Goal: Transaction & Acquisition: Purchase product/service

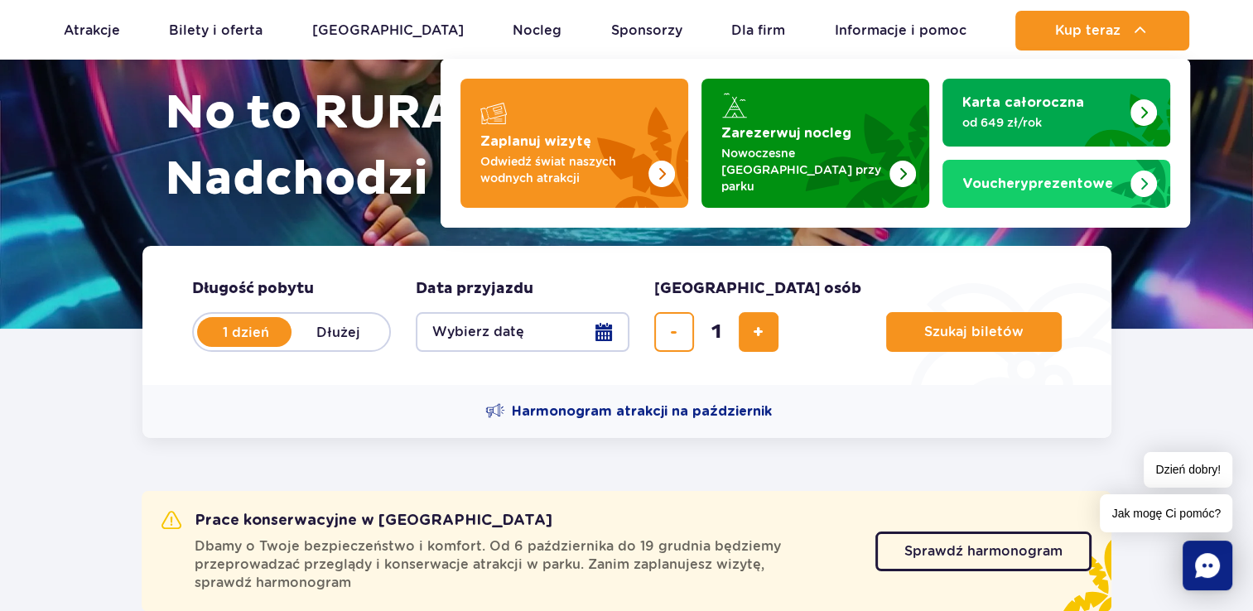
scroll to position [248, 0]
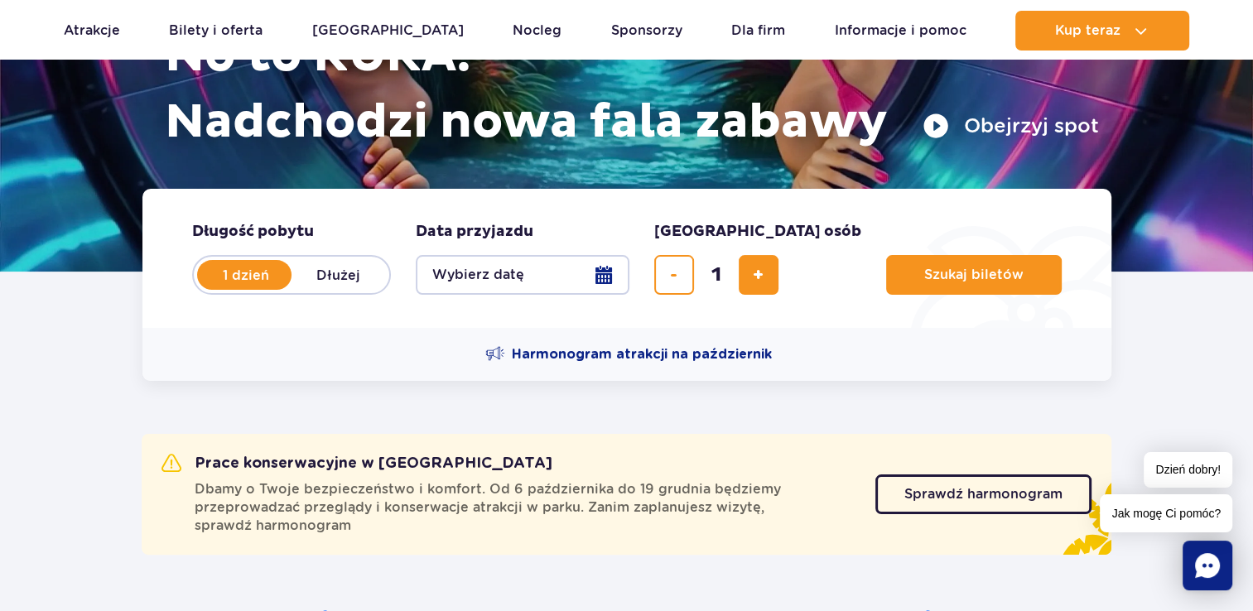
click at [458, 264] on button "Wybierz datę" at bounding box center [523, 275] width 214 height 40
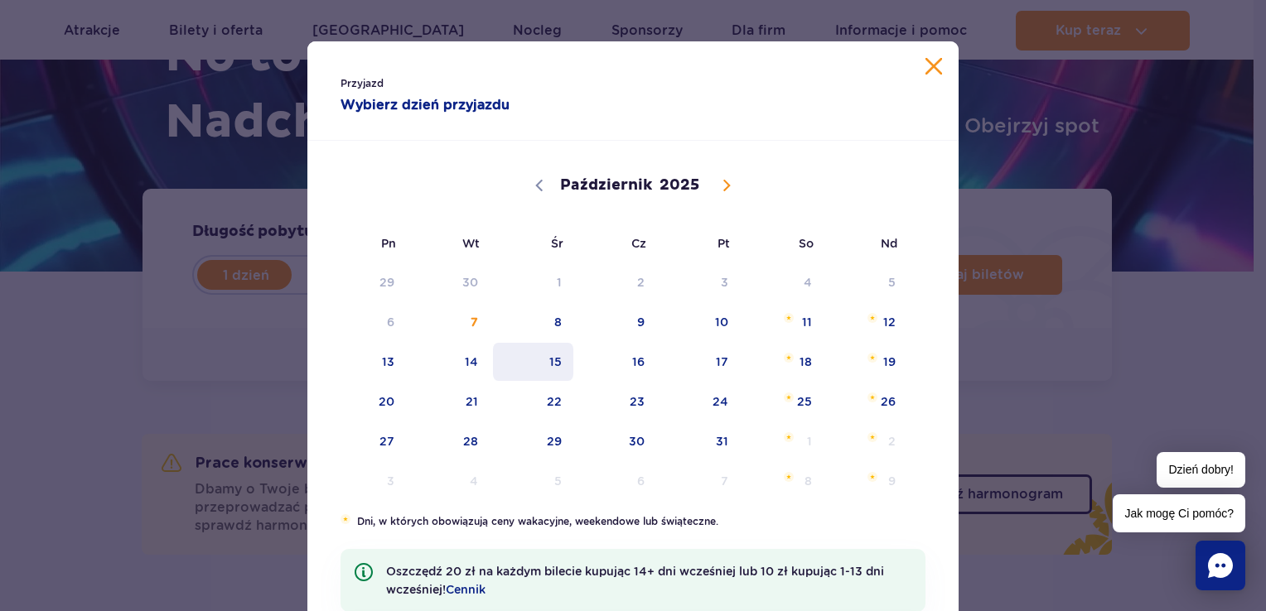
click at [533, 356] on span "15" at bounding box center [533, 362] width 84 height 38
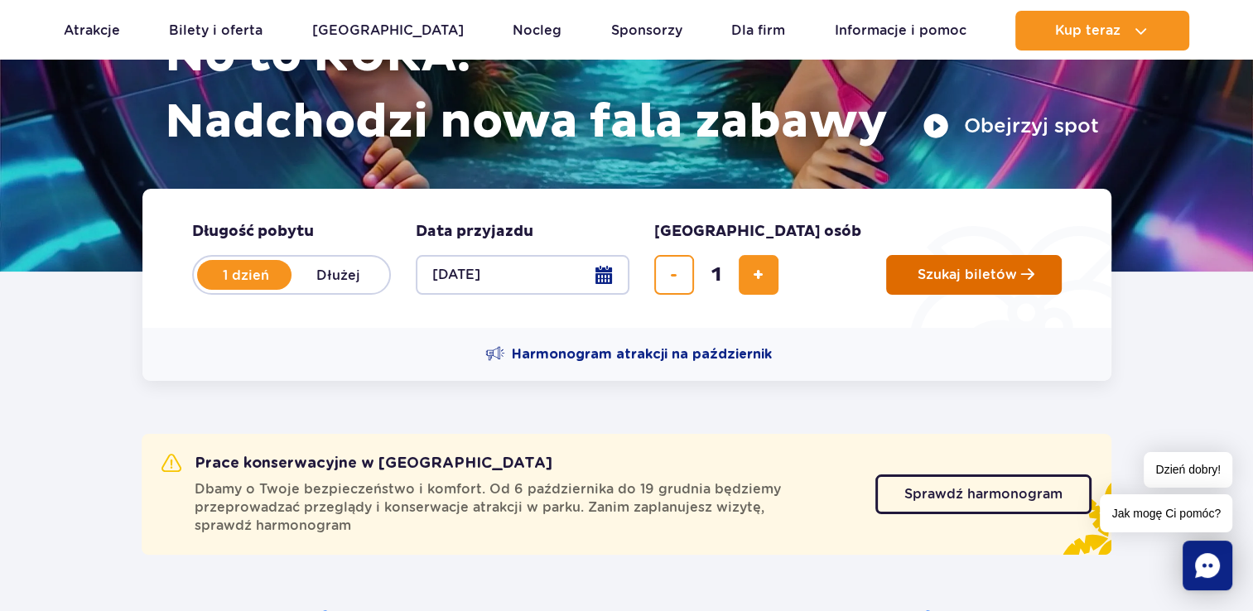
click at [918, 270] on span "Szukaj biletów" at bounding box center [967, 275] width 99 height 15
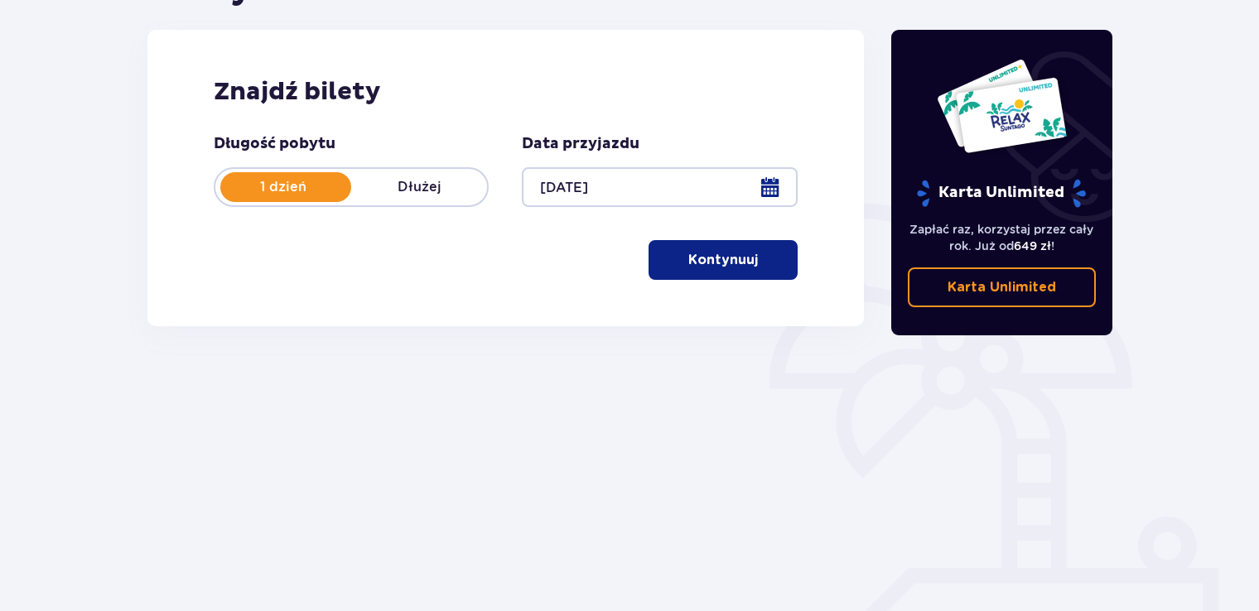
scroll to position [232, 0]
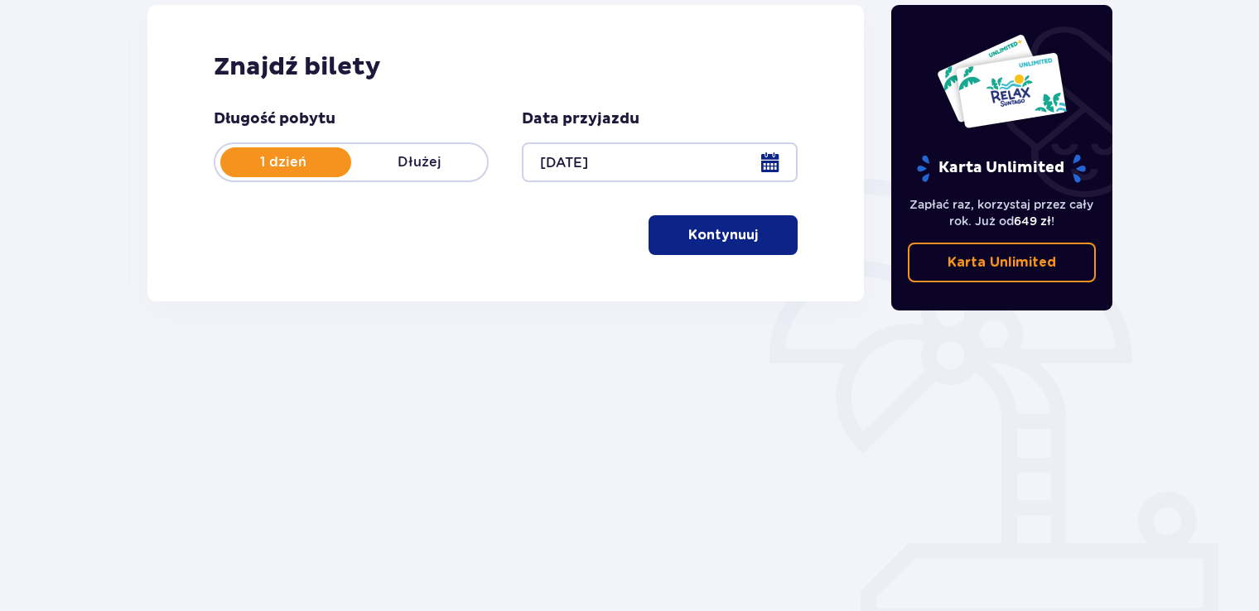
click at [703, 227] on p "Kontynuuj" at bounding box center [723, 235] width 70 height 18
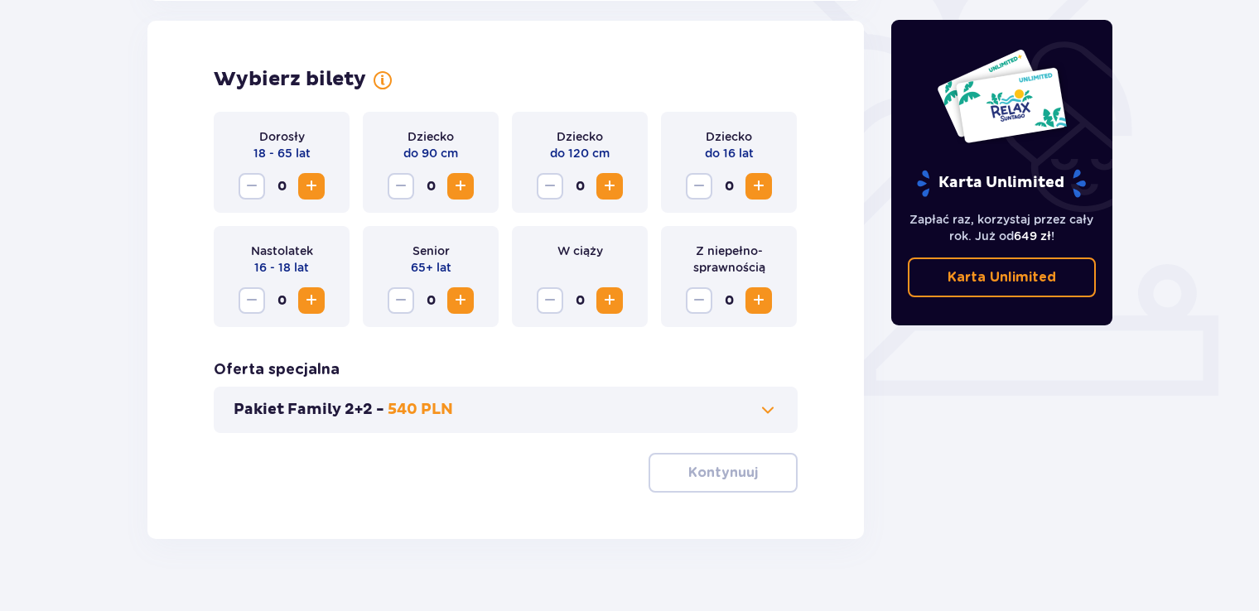
scroll to position [461, 0]
click at [315, 190] on span "Zwiększ" at bounding box center [311, 186] width 20 height 20
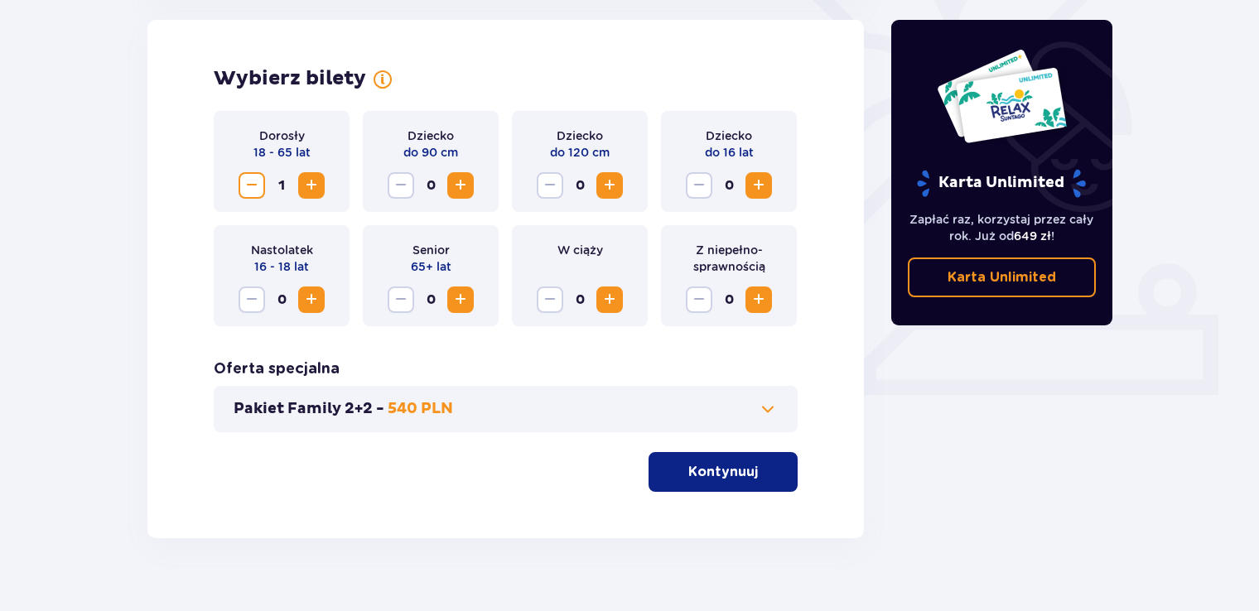
click at [731, 461] on button "Kontynuuj" at bounding box center [723, 472] width 149 height 40
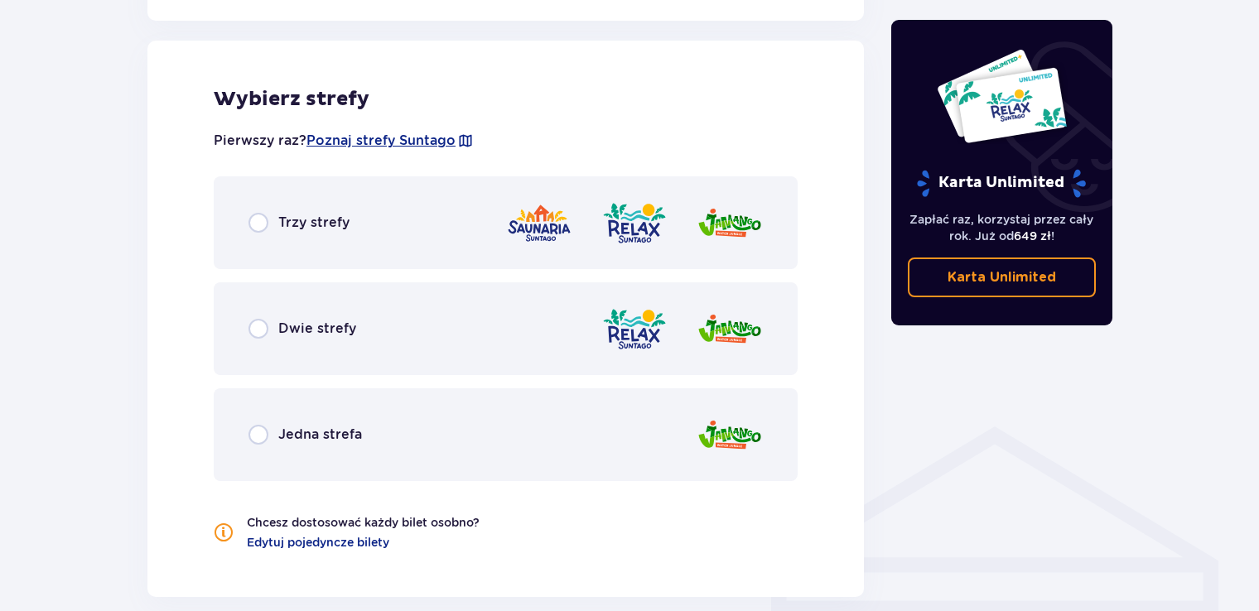
scroll to position [919, 0]
click at [301, 220] on span "Trzy strefy" at bounding box center [313, 222] width 71 height 18
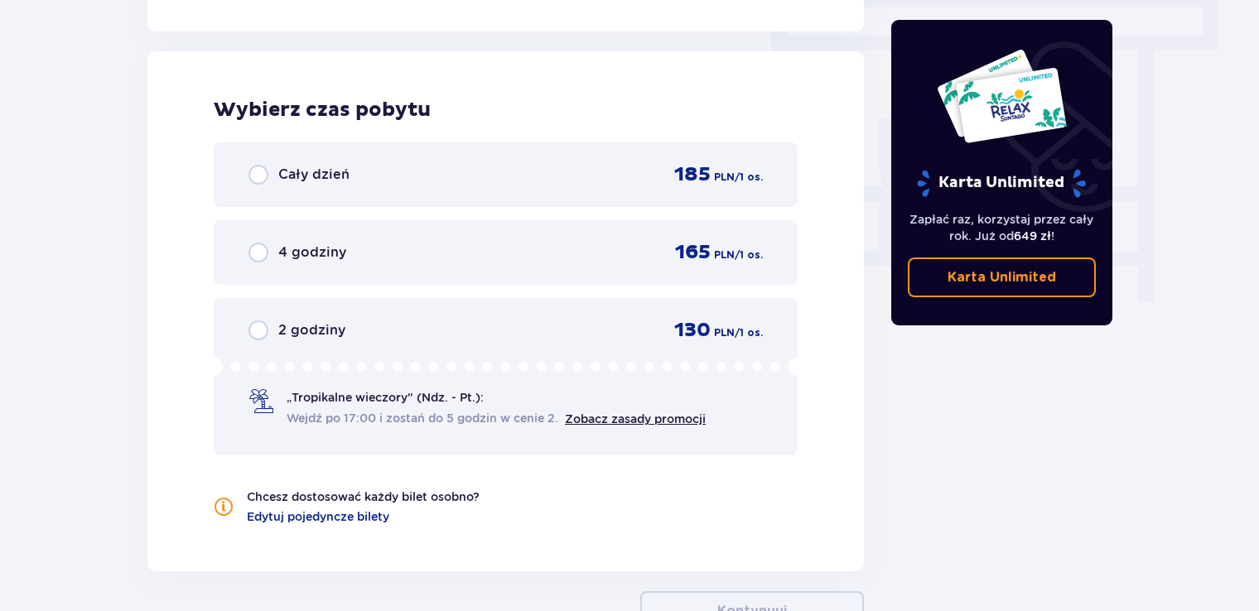
scroll to position [1496, 0]
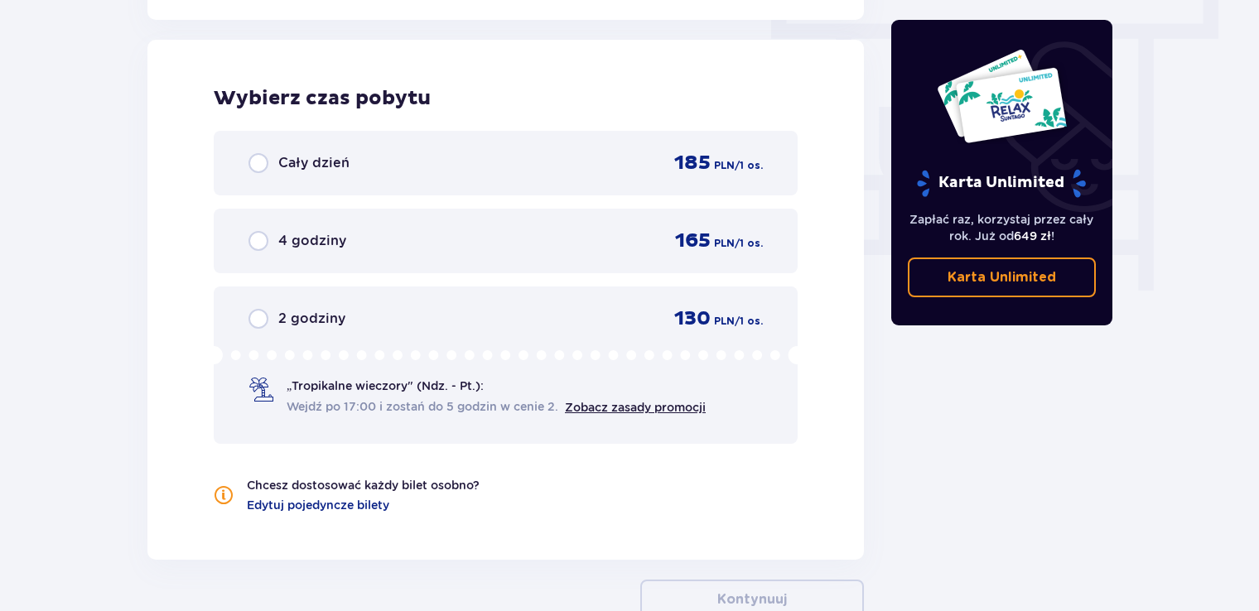
click at [306, 167] on span "Cały dzień" at bounding box center [313, 163] width 71 height 18
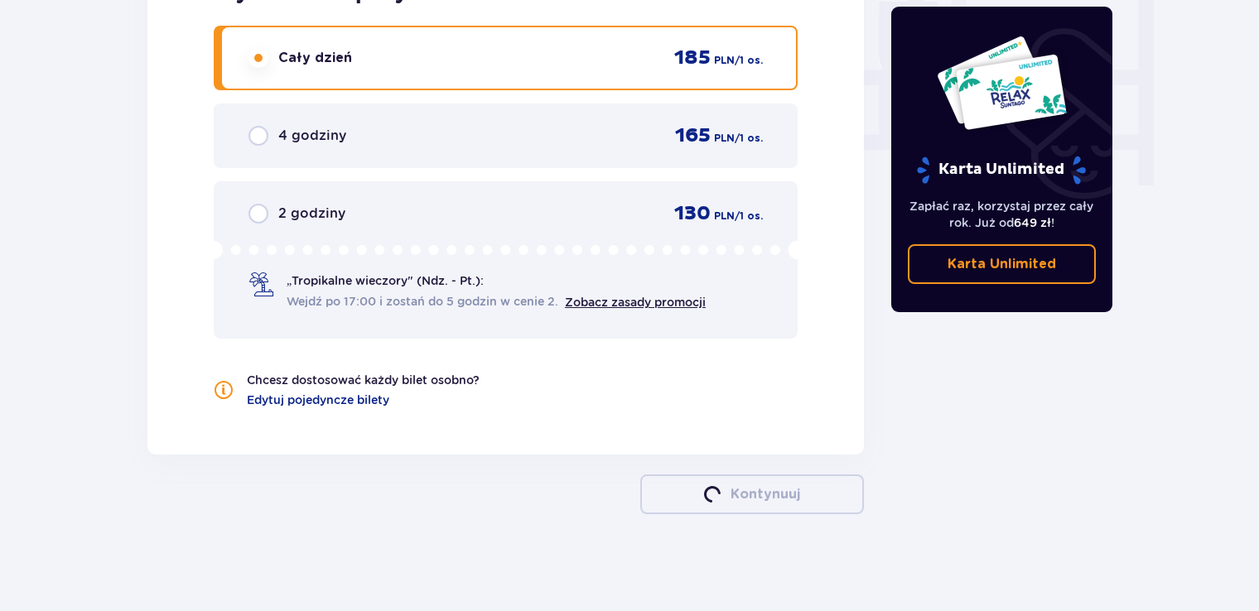
scroll to position [1435, 0]
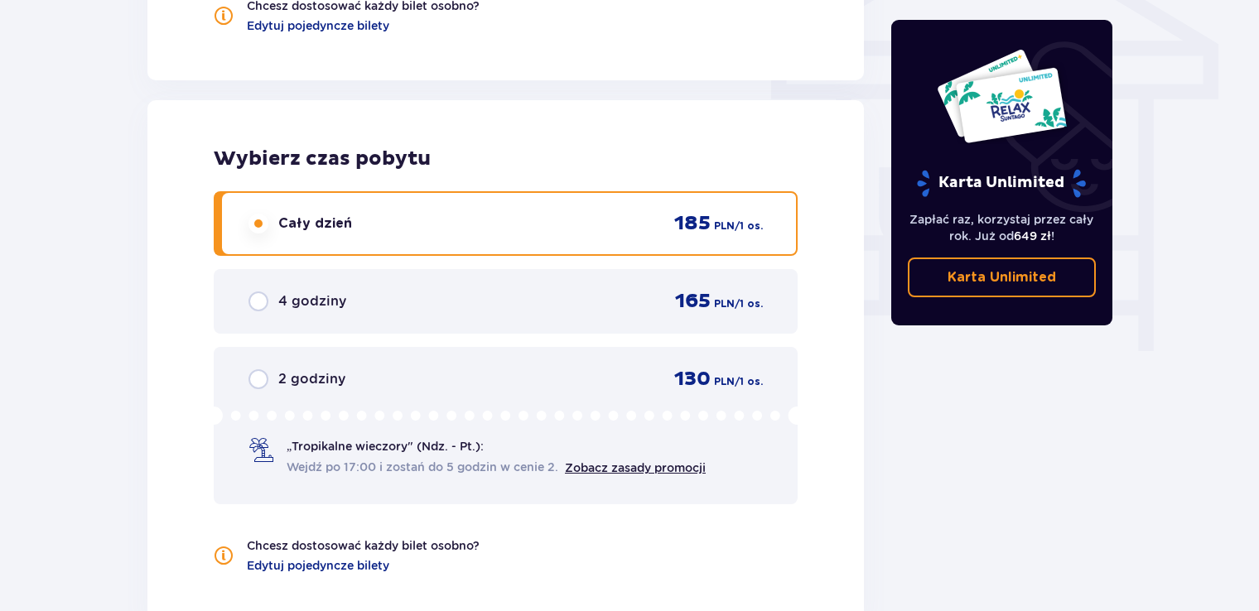
click at [261, 374] on input "radio" at bounding box center [258, 379] width 20 height 20
radio input "true"
click at [258, 379] on input "radio" at bounding box center [258, 379] width 20 height 20
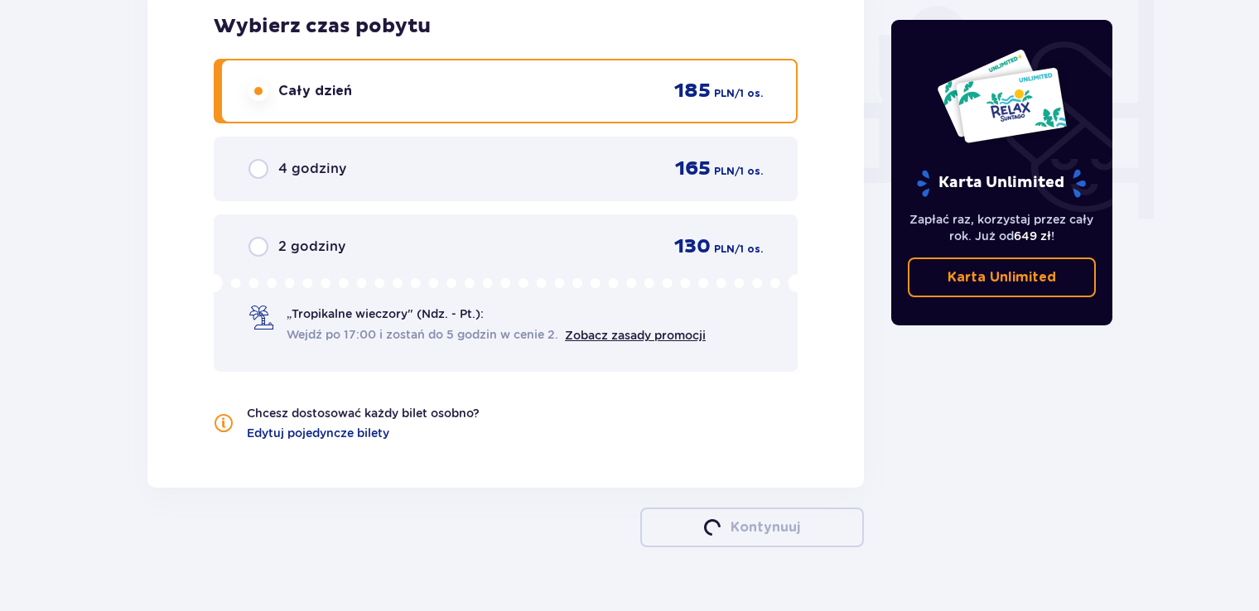
scroll to position [1601, 0]
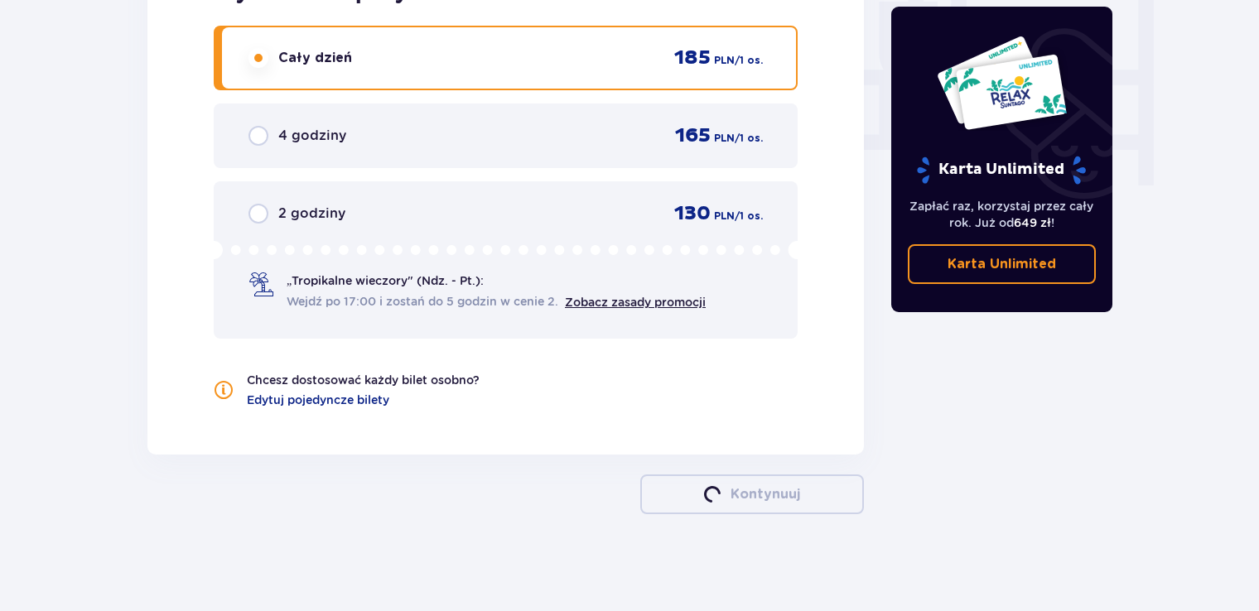
click at [330, 293] on span "Wejdź po 17:00 i zostań do 5 godzin w cenie 2." at bounding box center [423, 301] width 272 height 17
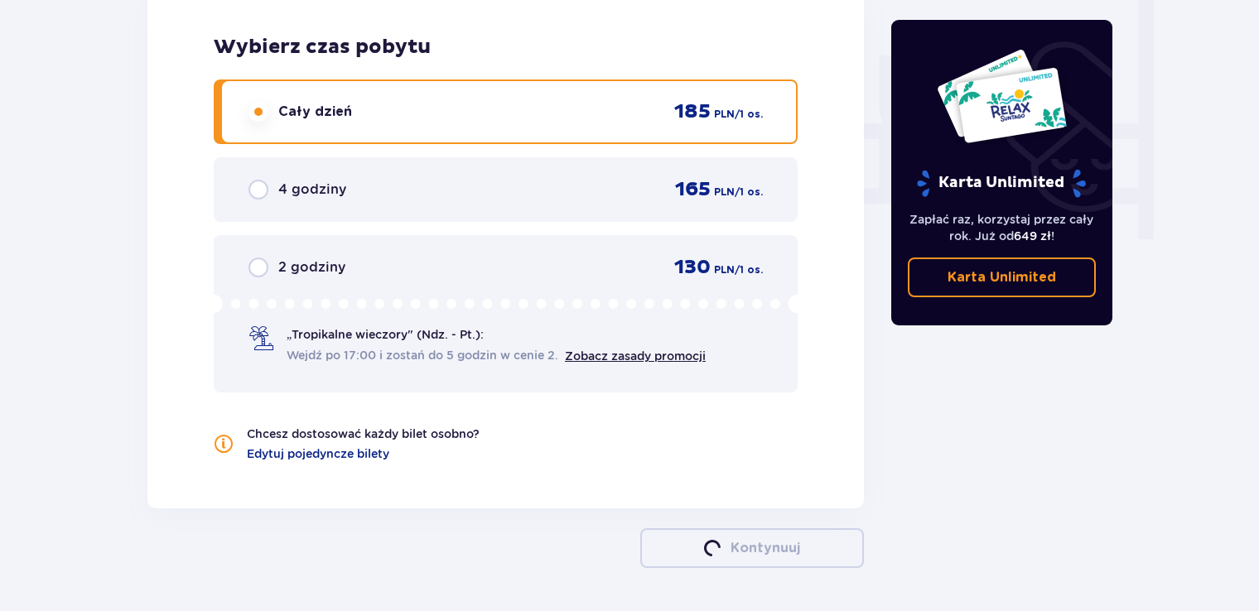
scroll to position [1518, 0]
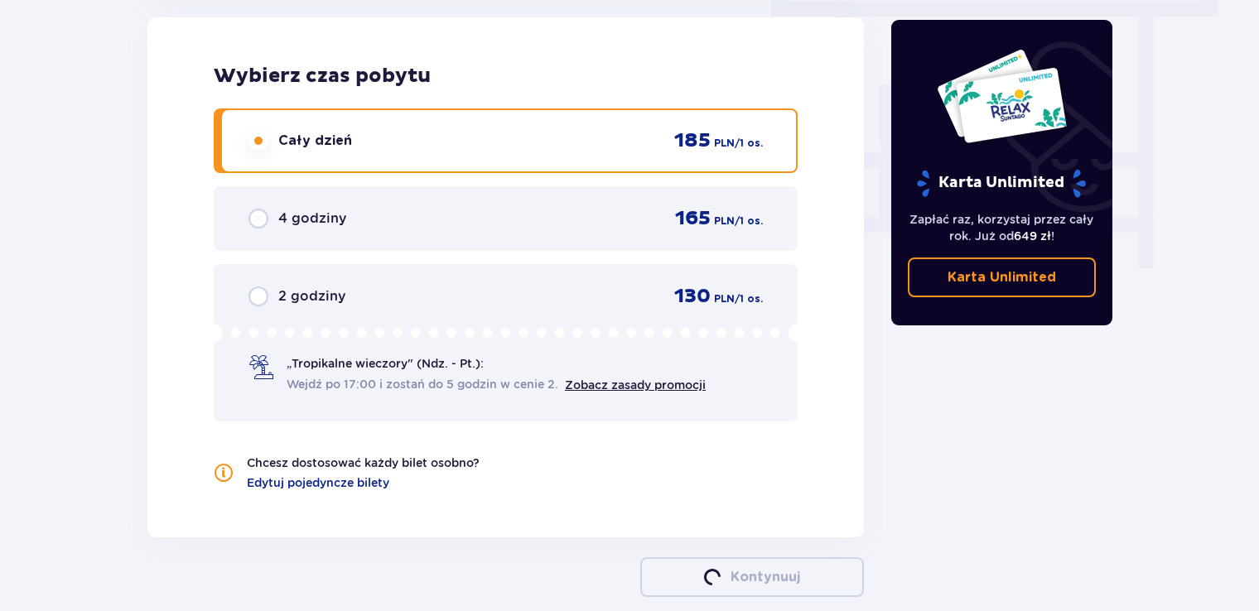
click at [265, 297] on input "radio" at bounding box center [258, 297] width 20 height 20
click at [258, 292] on input "radio" at bounding box center [258, 297] width 20 height 20
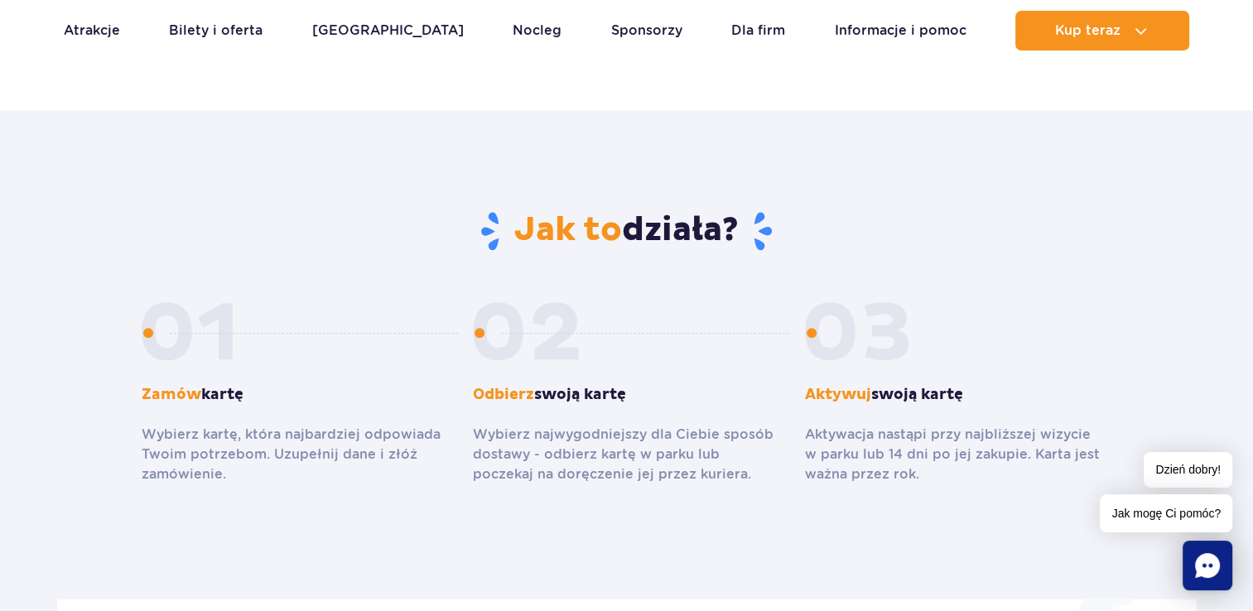
scroll to position [1988, 0]
